Goal: Task Accomplishment & Management: Manage account settings

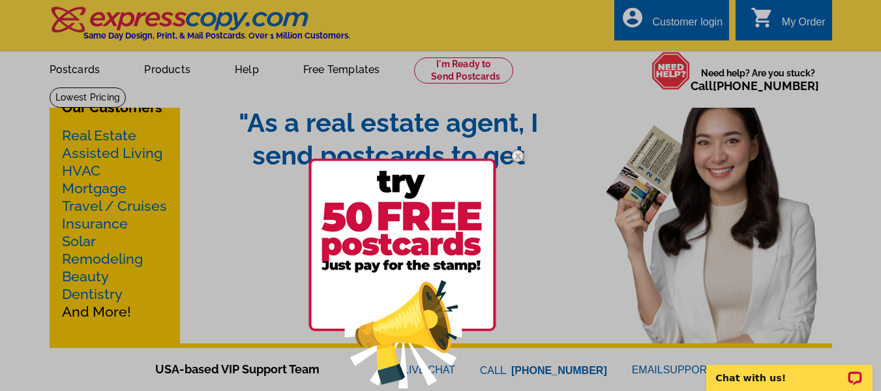
click at [361, 72] on div at bounding box center [440, 195] width 881 height 391
click at [514, 154] on img at bounding box center [518, 156] width 38 height 38
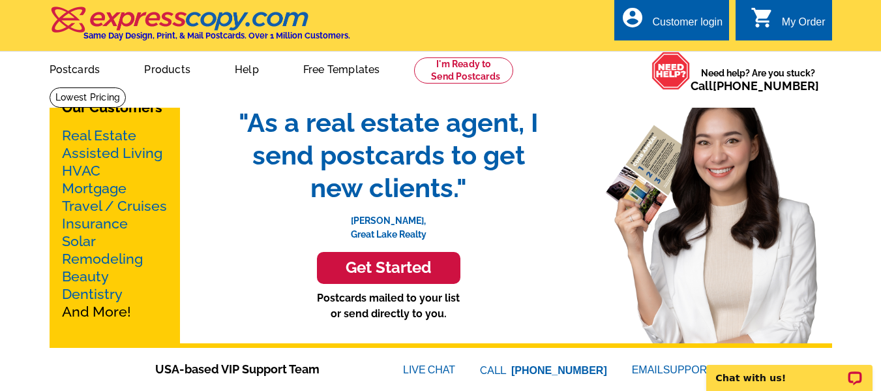
click at [697, 23] on div "Customer login" at bounding box center [687, 25] width 70 height 18
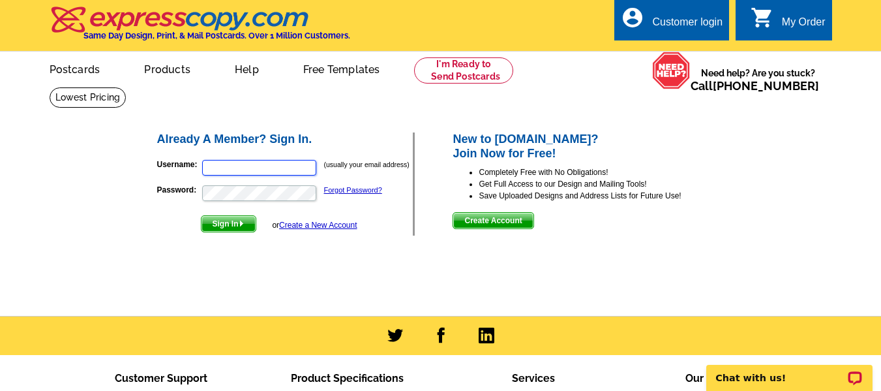
click at [254, 172] on input "Username:" at bounding box center [259, 168] width 114 height 16
click at [272, 166] on input "Nicolemurray022476@gmail.com" at bounding box center [259, 168] width 114 height 16
click at [280, 168] on input "Nicolemurray76@yahoo.com" at bounding box center [259, 168] width 114 height 16
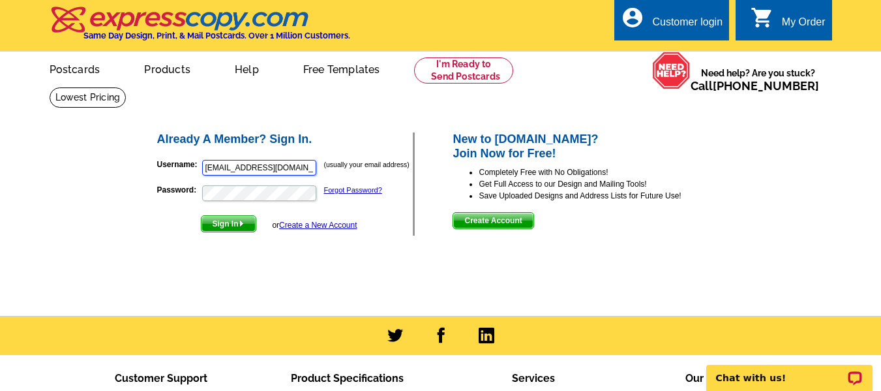
click at [280, 168] on input "Nicolemurray76@yahoo.com" at bounding box center [259, 168] width 114 height 16
type input "Nicolemurray022476@gmail.com"
click at [201, 215] on button "Sign In" at bounding box center [228, 223] width 55 height 17
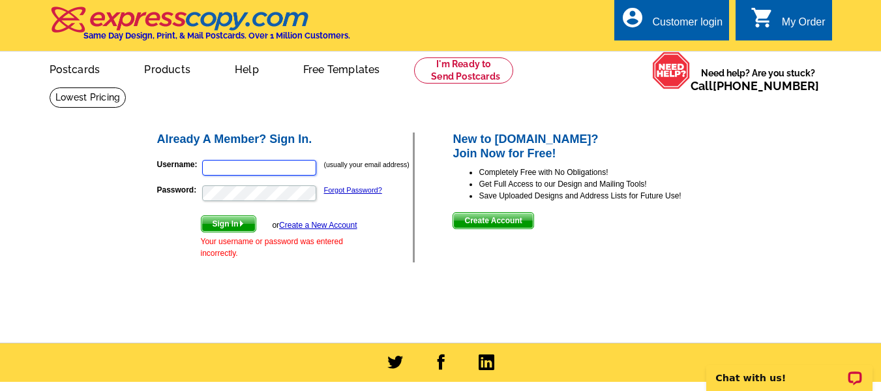
click at [249, 168] on input "Username:" at bounding box center [259, 168] width 114 height 16
type input "Nicolemurray022476@gmail.com"
click at [201, 215] on button "Sign In" at bounding box center [228, 223] width 55 height 17
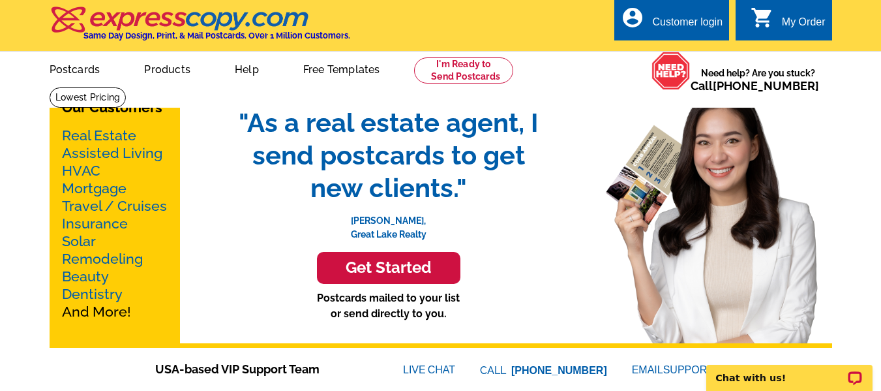
click at [719, 20] on div "Customer login" at bounding box center [687, 25] width 70 height 18
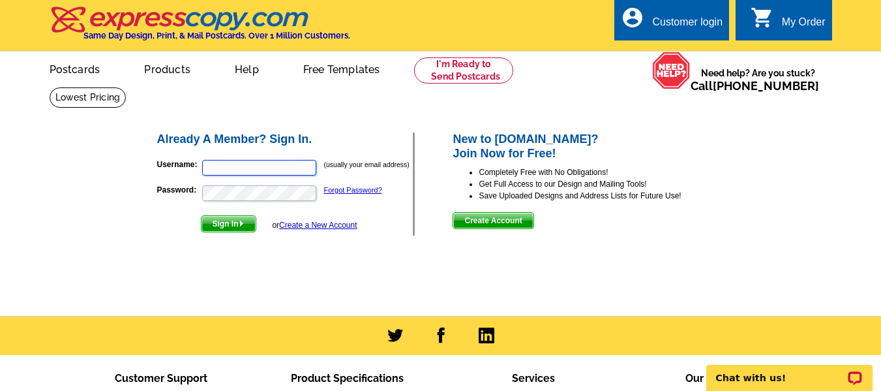
click at [305, 167] on input "Username:" at bounding box center [259, 168] width 114 height 16
type input "Nicolemurray022476@gmail.com"
click at [201, 215] on button "Sign In" at bounding box center [228, 223] width 55 height 17
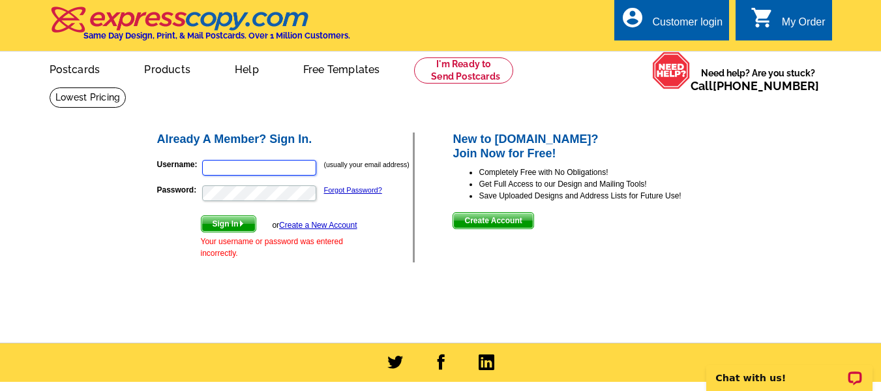
click at [295, 166] on input "Username:" at bounding box center [259, 168] width 114 height 16
type input "Nicolemurray022476@gmail.com"
click at [201, 215] on button "Sign In" at bounding box center [228, 223] width 55 height 17
click at [356, 191] on link "Forgot Password?" at bounding box center [353, 190] width 58 height 8
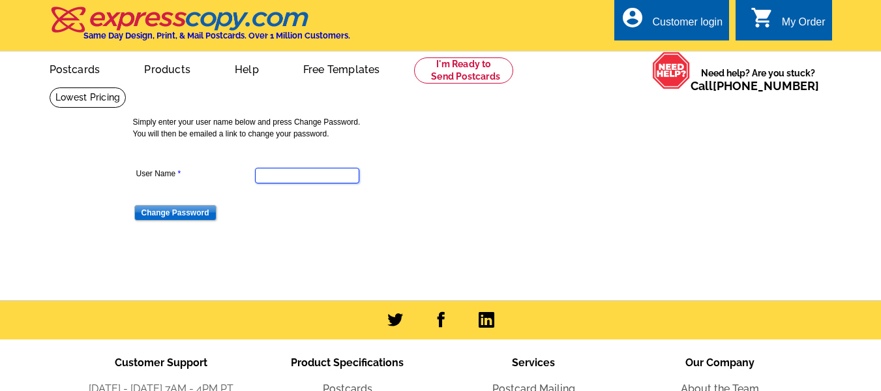
click at [319, 177] on input "User Name" at bounding box center [307, 176] width 104 height 16
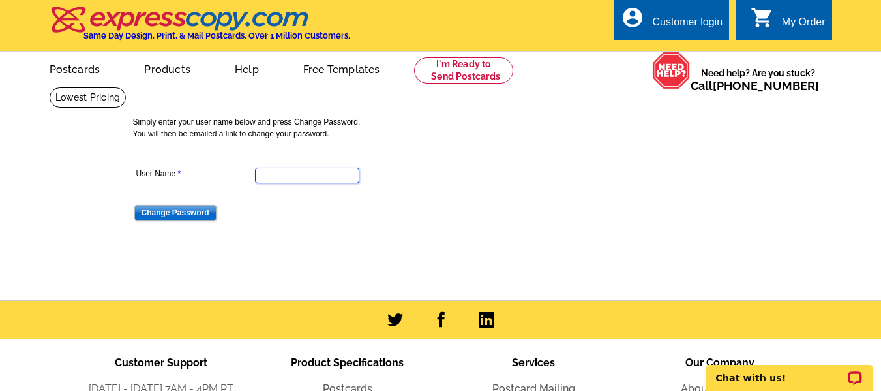
type input "nicolemurray022476@gmail.com"
click at [203, 211] on input "Change Password" at bounding box center [175, 213] width 82 height 16
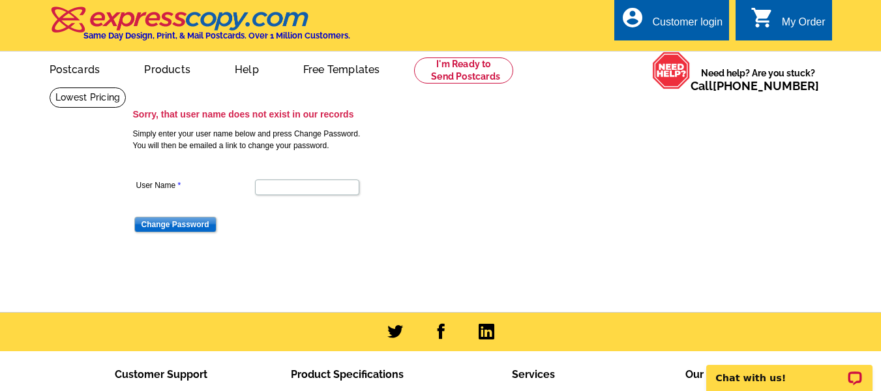
click at [690, 23] on div "Customer login" at bounding box center [687, 25] width 70 height 18
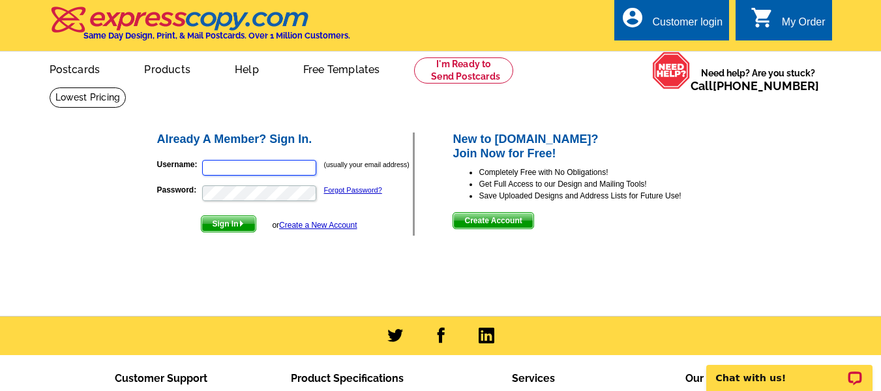
click at [257, 168] on input "Username:" at bounding box center [259, 168] width 114 height 16
type input "[EMAIL_ADDRESS][DOMAIN_NAME]"
click at [201, 215] on button "Sign In" at bounding box center [228, 223] width 55 height 17
